Goal: Information Seeking & Learning: Learn about a topic

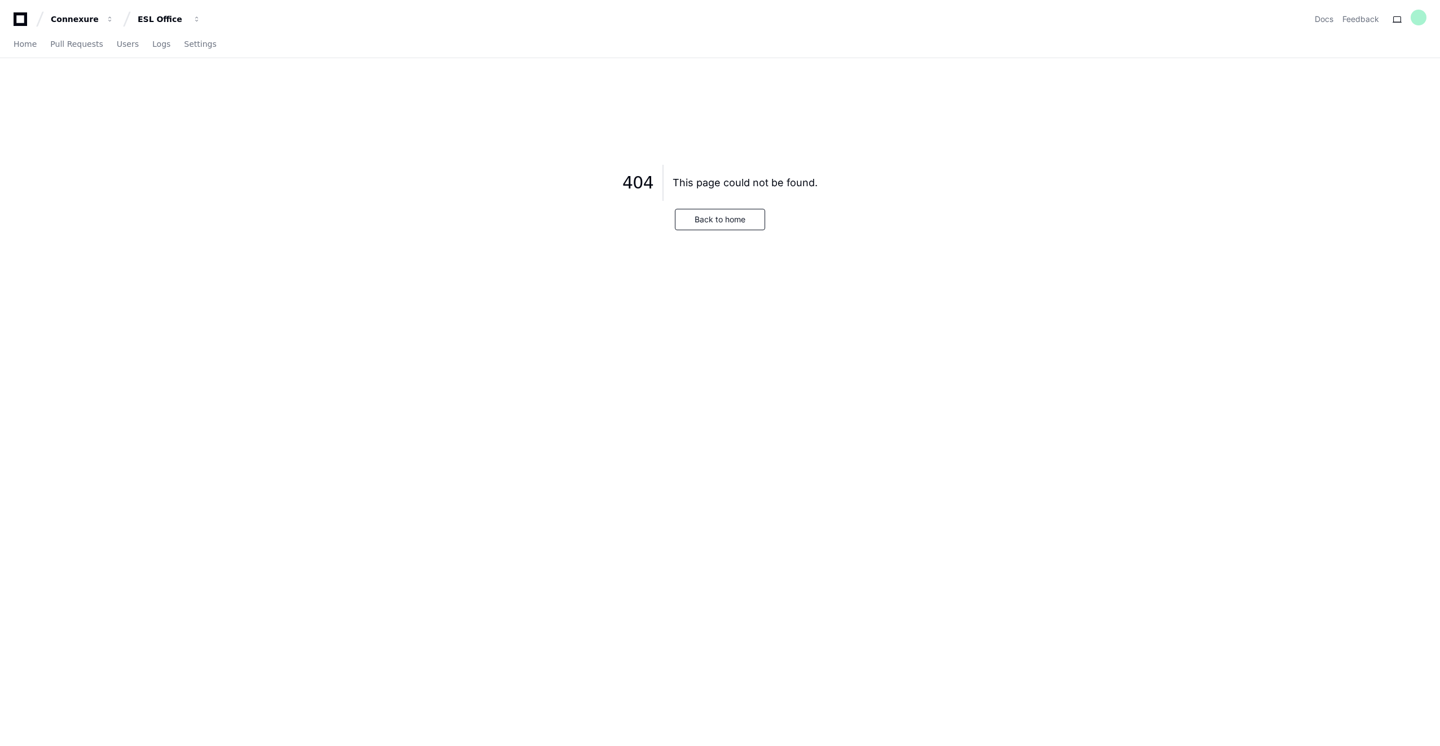
click at [21, 18] on icon at bounding box center [20, 19] width 23 height 14
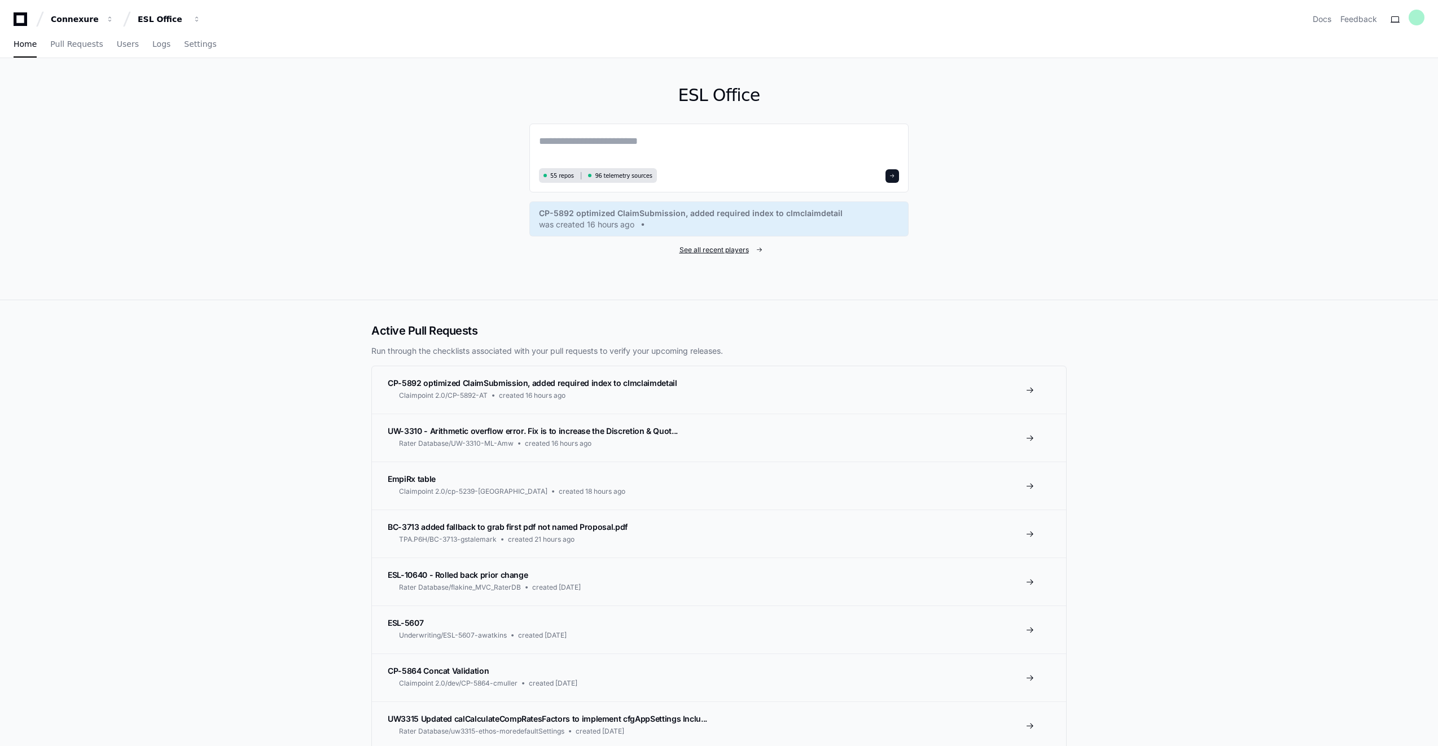
click at [738, 250] on span "See all recent players" at bounding box center [714, 250] width 69 height 9
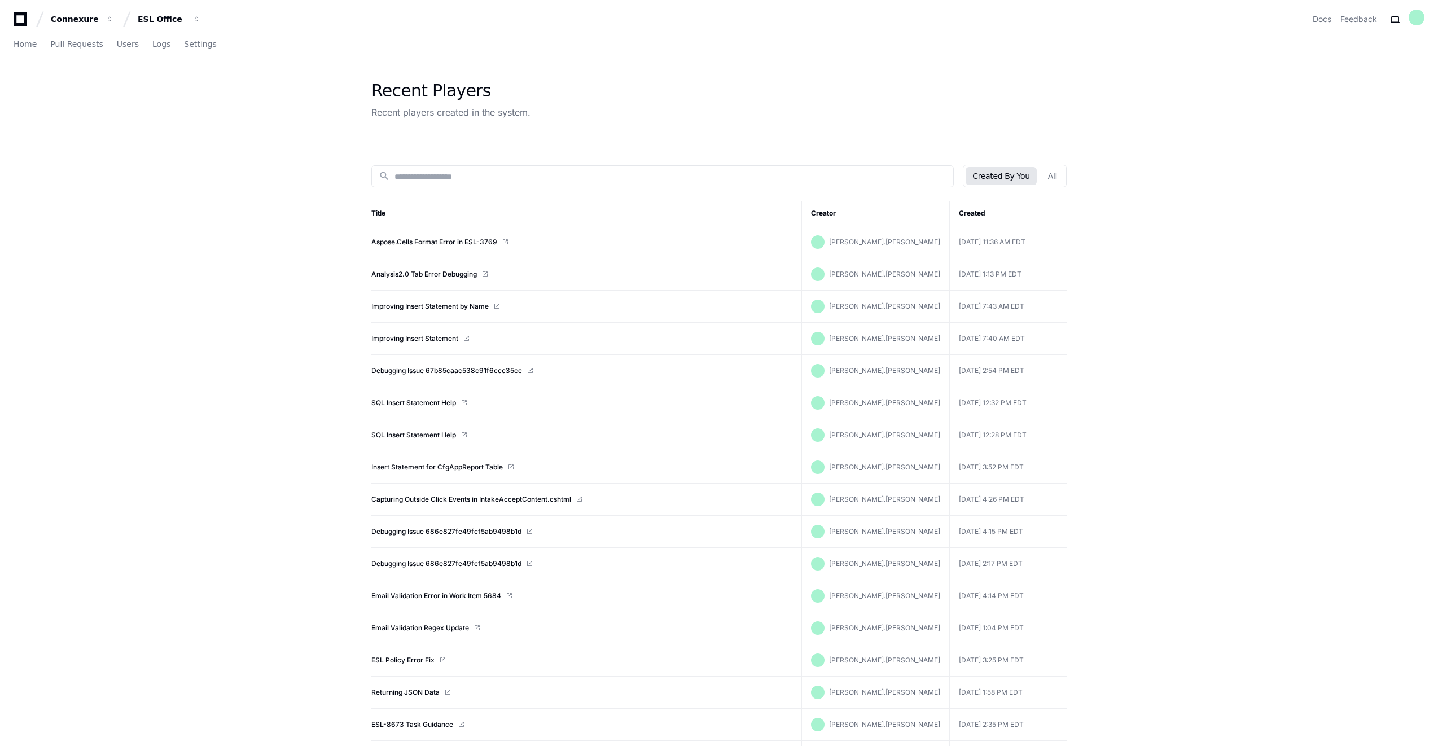
click at [406, 241] on link "Aspose.Cells Format Error in ESL-3769" at bounding box center [434, 242] width 126 height 9
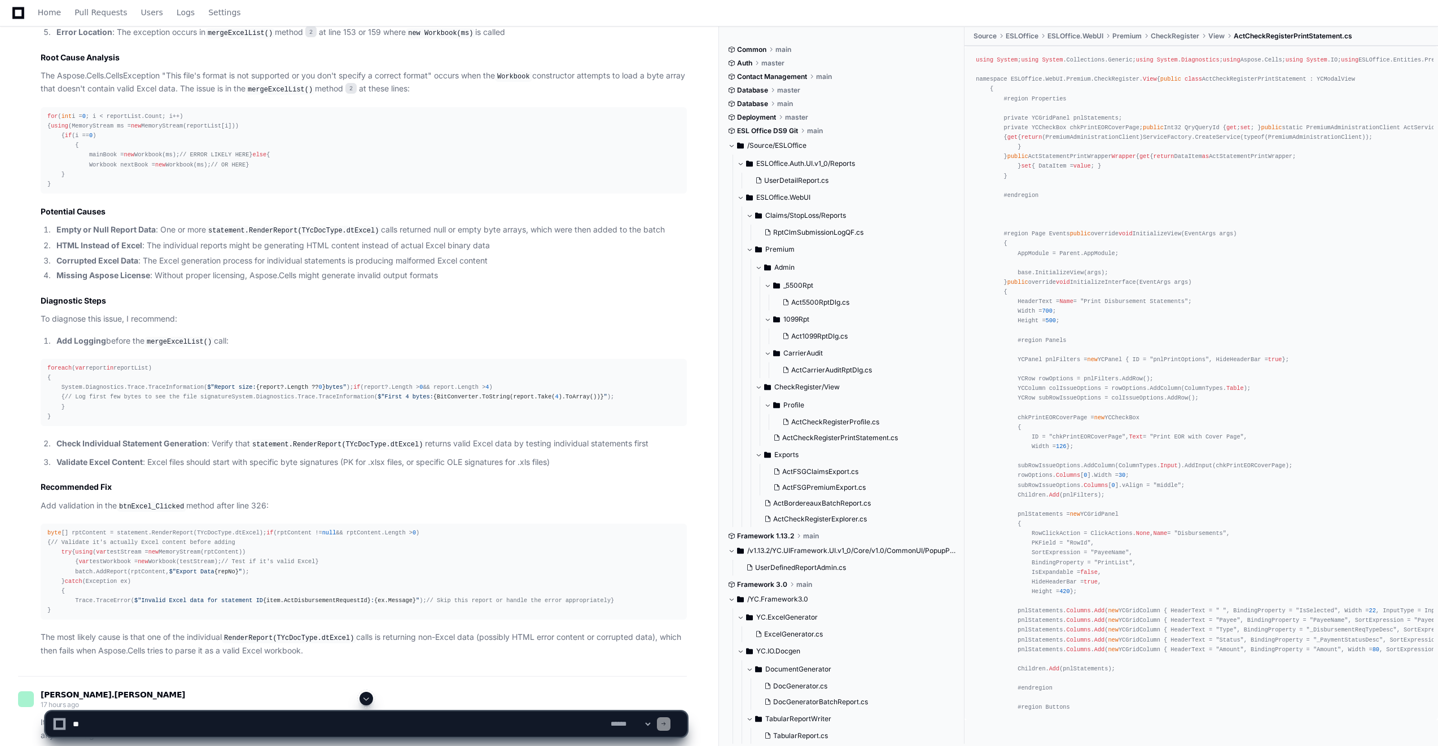
scroll to position [847, 0]
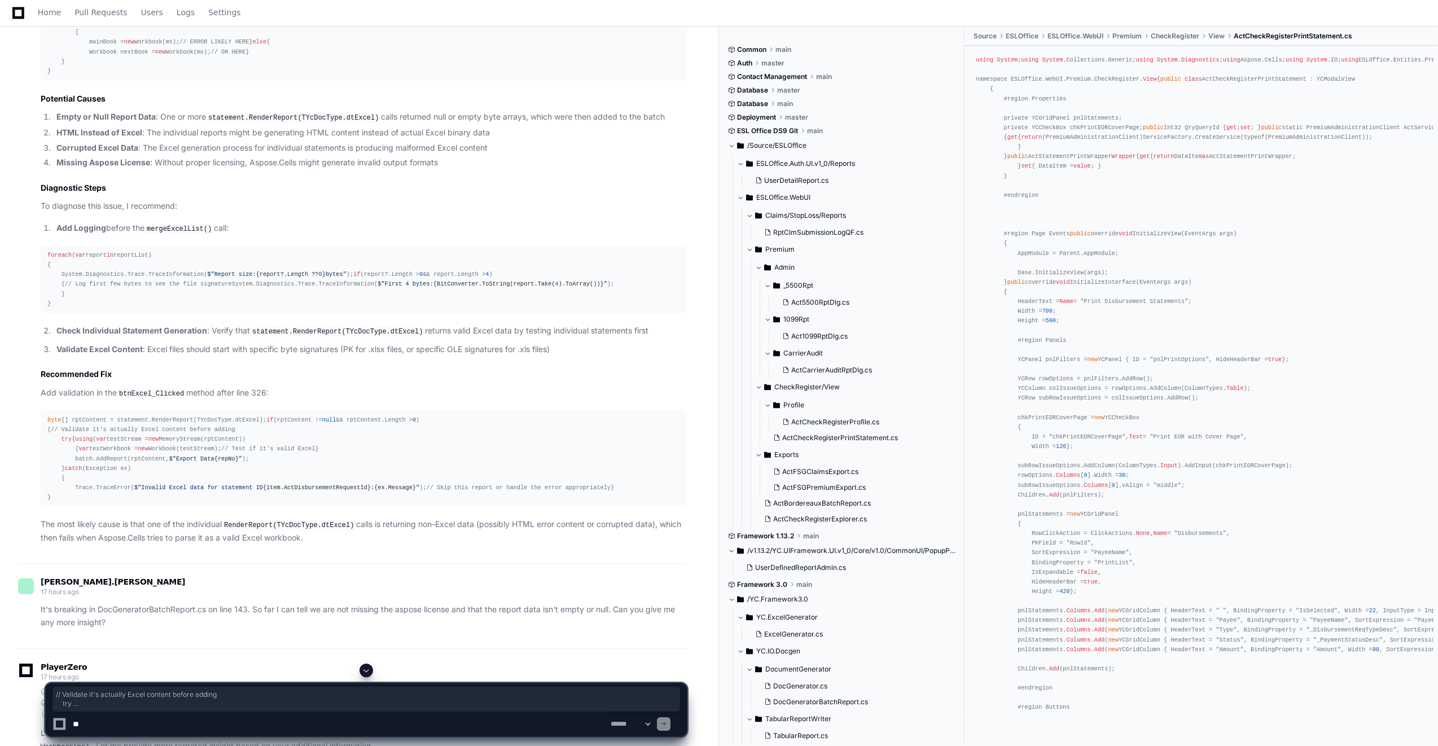
drag, startPoint x: 56, startPoint y: 681, endPoint x: 11, endPoint y: 542, distance: 145.8
click at [11, 542] on div "[PERSON_NAME].[PERSON_NAME] 20 hours ago For work item ESL- 3769 [URL][DOMAIN_N…" at bounding box center [359, 586] width 718 height 2627
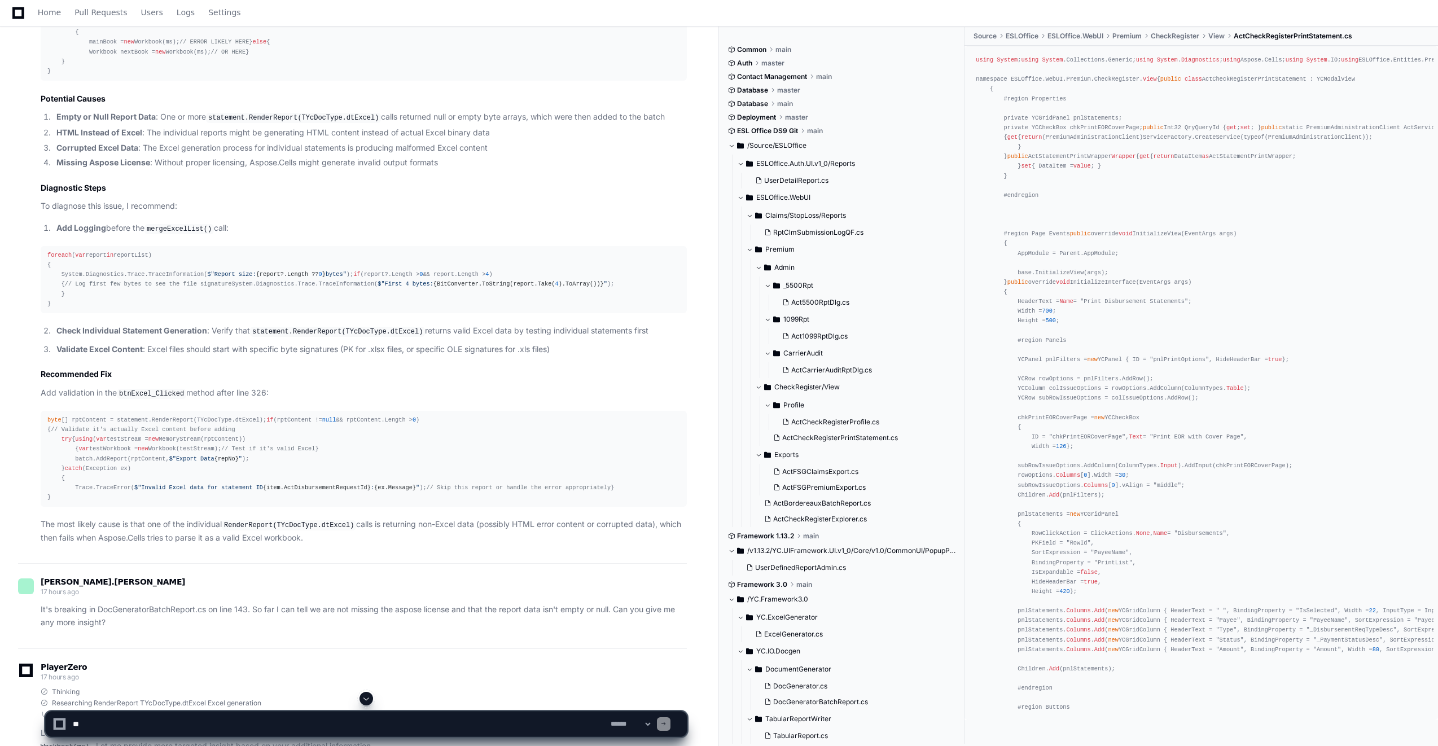
click at [109, 672] on app-player-page "Aspose.Cells Format Error in ESL-3769 Created by @ [PERSON_NAME].[PERSON_NAME] …" at bounding box center [719, 560] width 1438 height 2697
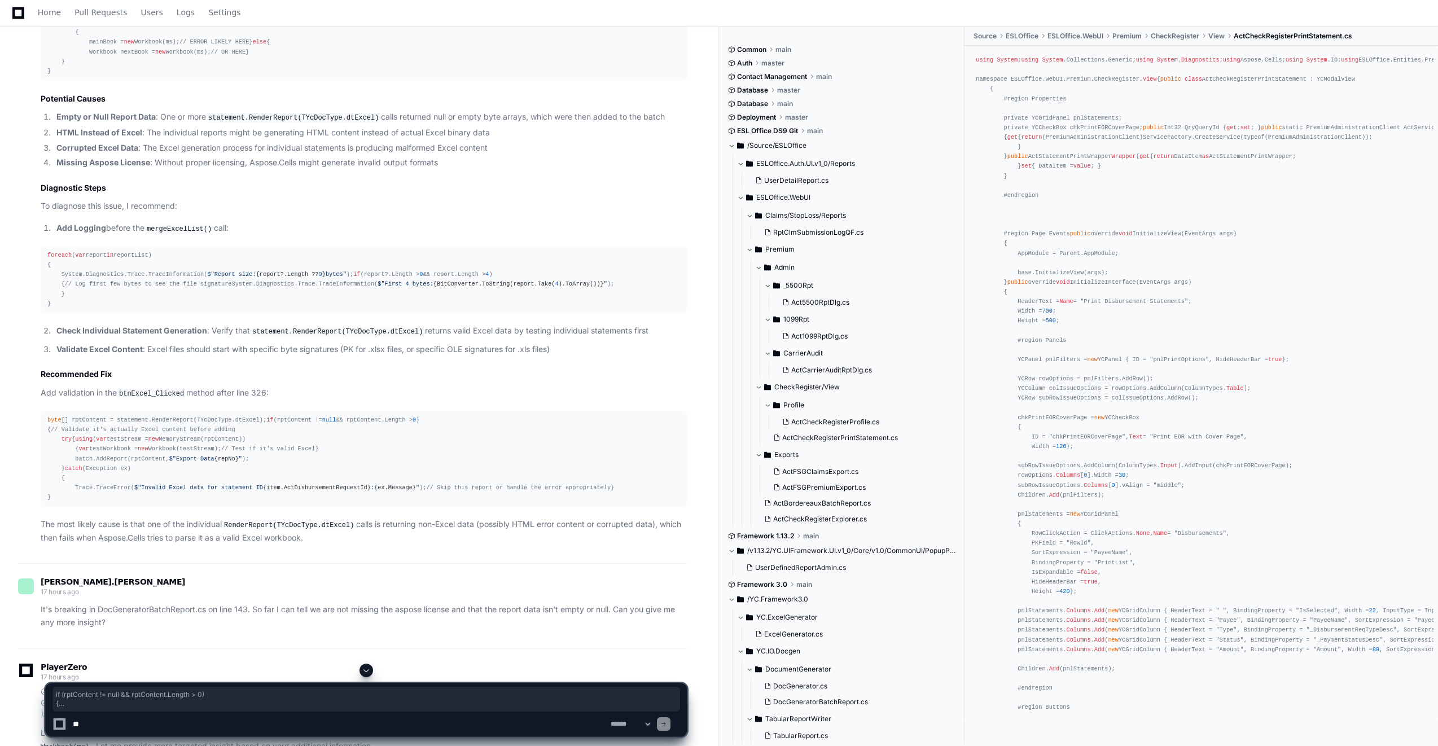
drag, startPoint x: 53, startPoint y: 680, endPoint x: 28, endPoint y: 525, distance: 156.7
click at [28, 525] on div "ActCheckRegisterPrintStatement.cs 1 DocGeneratorBatchReport.cs 2 Great! Now I h…" at bounding box center [352, 133] width 669 height 821
copy div "if (rptContent != null && rptContent.Length > 0 ) { // Validate it's actually E…"
click at [395, 502] on div "byte [] rptContent = statement.RenderReport(TYcDocType.dtExcel); if (rptContent…" at bounding box center [363, 458] width 633 height 87
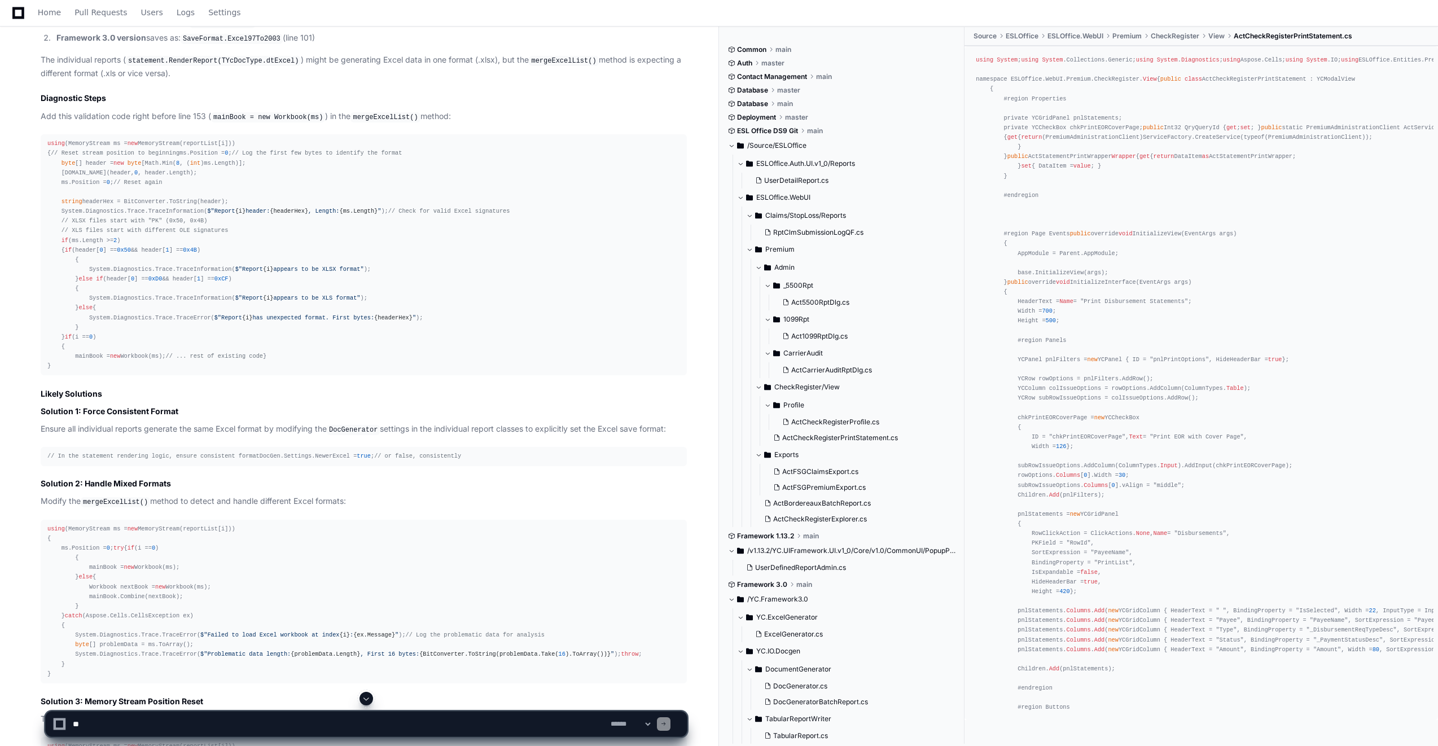
scroll to position [1806, 0]
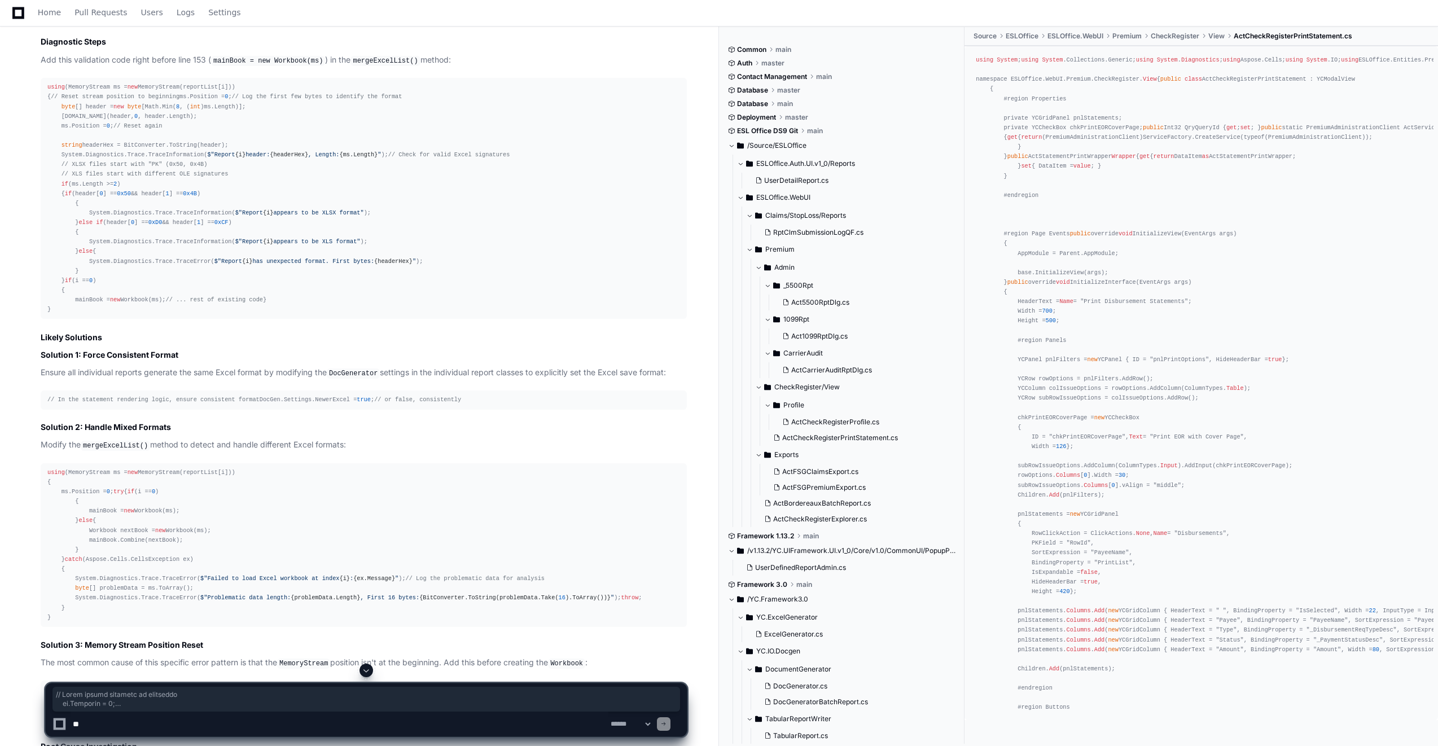
drag, startPoint x: 71, startPoint y: 554, endPoint x: 40, endPoint y: 287, distance: 268.2
click at [40, 287] on div "DocGeneratorBatchReport.cs 2 Based on your additional information and the deepe…" at bounding box center [352, 330] width 669 height 1060
copy div "// Reset stream position to beginning ms.Position = 0 ; // Log the first few by…"
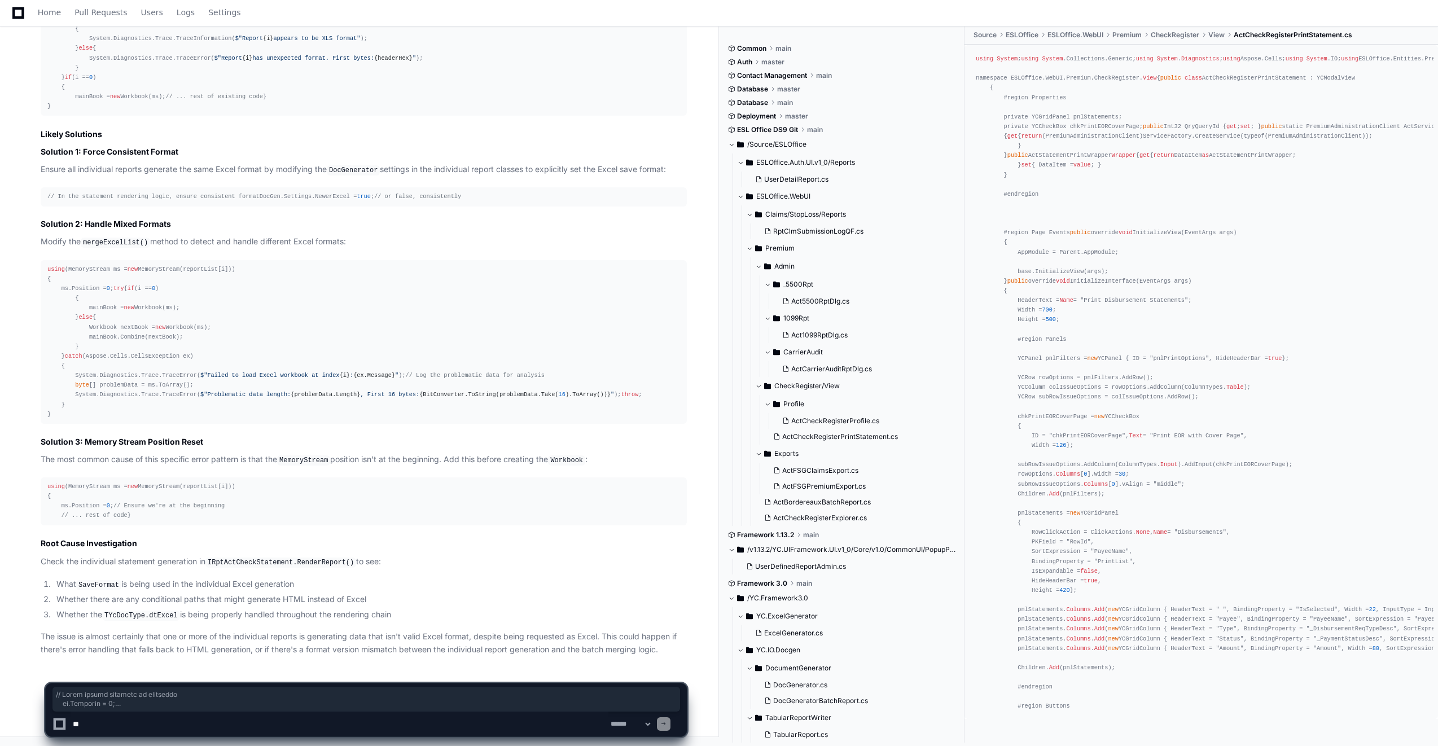
scroll to position [2416, 0]
